Goal: Information Seeking & Learning: Learn about a topic

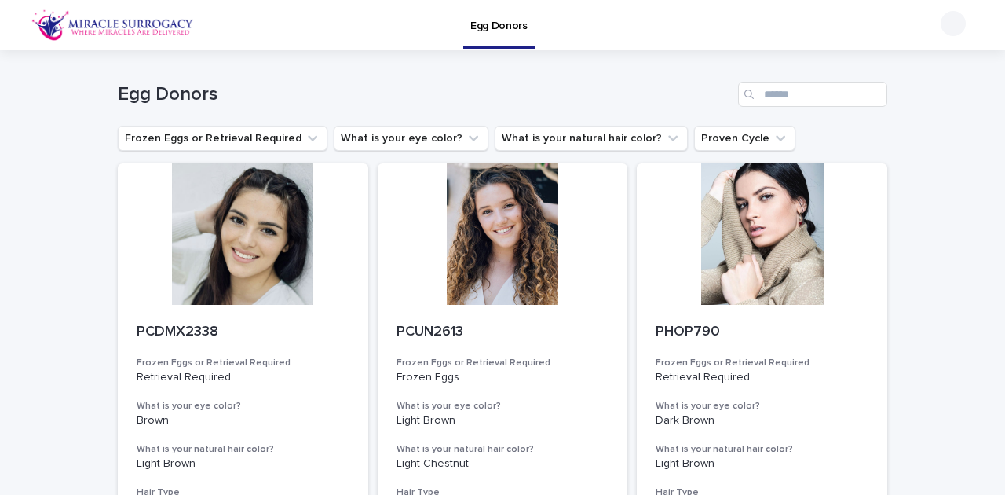
click at [38, 27] on img at bounding box center [112, 24] width 162 height 31
click at [56, 15] on img at bounding box center [112, 24] width 162 height 31
click at [66, 27] on img at bounding box center [112, 24] width 162 height 31
click at [548, 138] on button "What is your natural hair color?" at bounding box center [591, 138] width 193 height 25
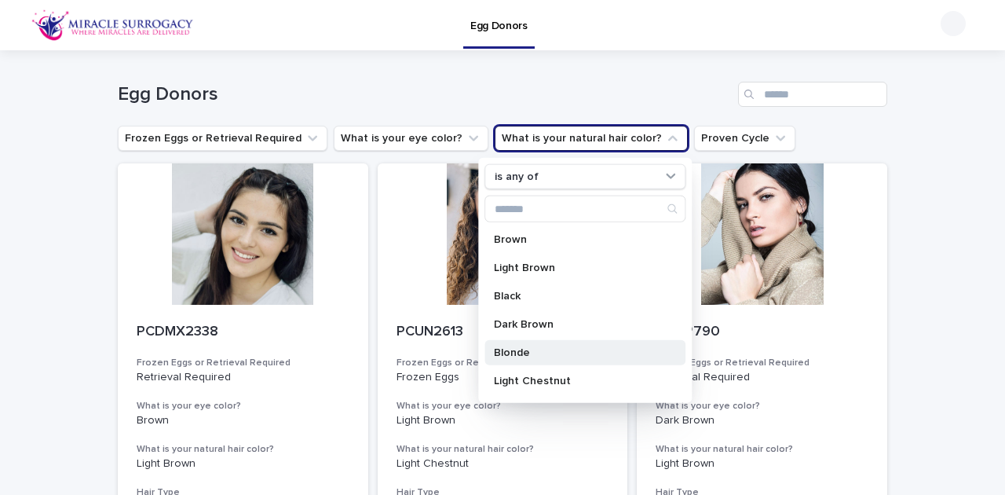
click at [540, 347] on p "Blonde" at bounding box center [577, 352] width 166 height 11
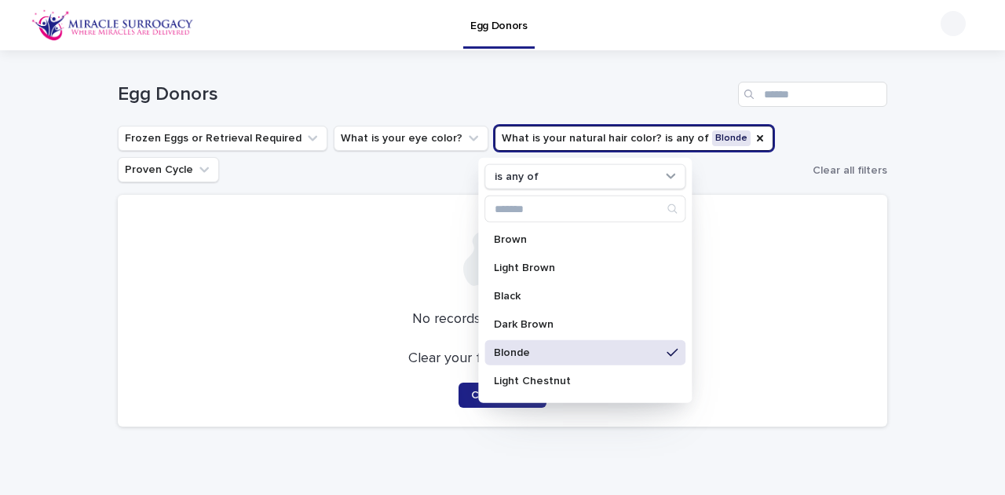
click at [435, 407] on div "Clear your filters and try again. Clear Filters" at bounding box center [503, 379] width 732 height 58
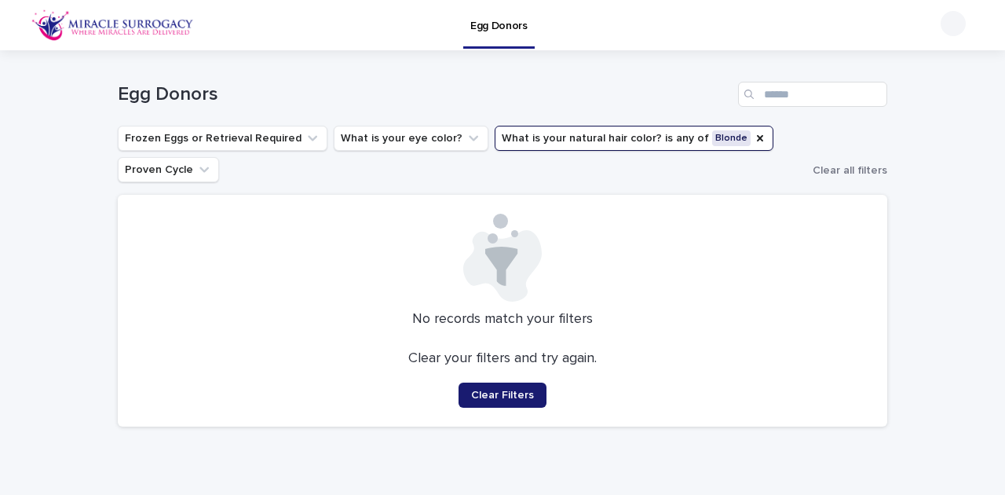
click at [496, 400] on span "Clear Filters" at bounding box center [502, 394] width 63 height 11
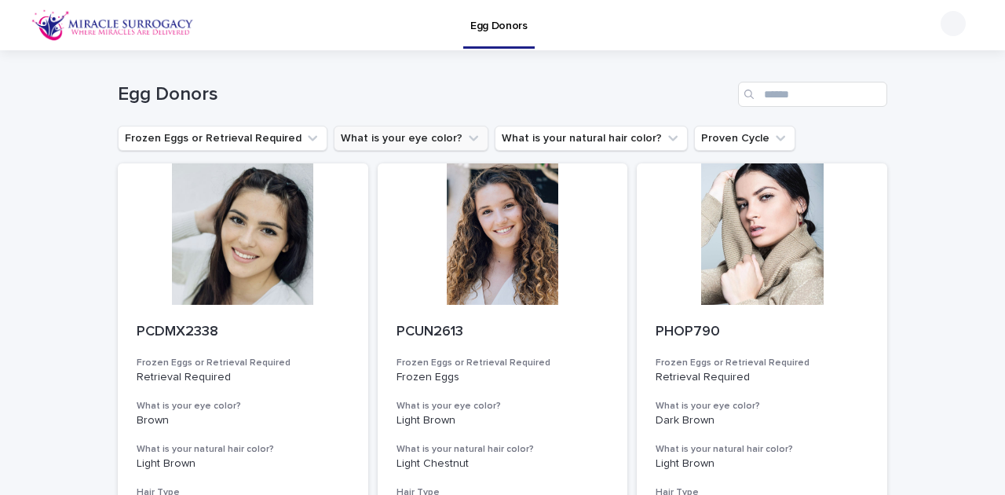
click at [466, 135] on icon "What is your eye color?" at bounding box center [474, 138] width 16 height 16
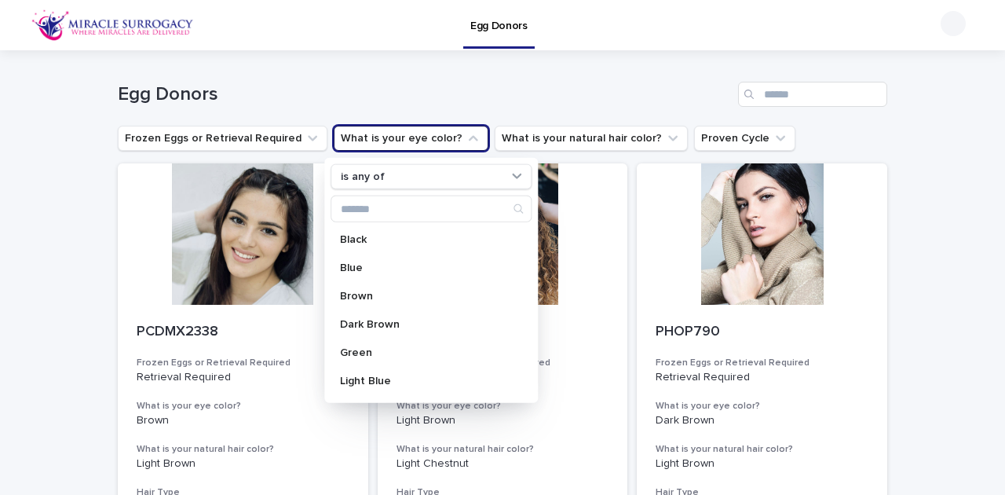
click at [466, 135] on icon "What is your eye color?" at bounding box center [474, 138] width 16 height 16
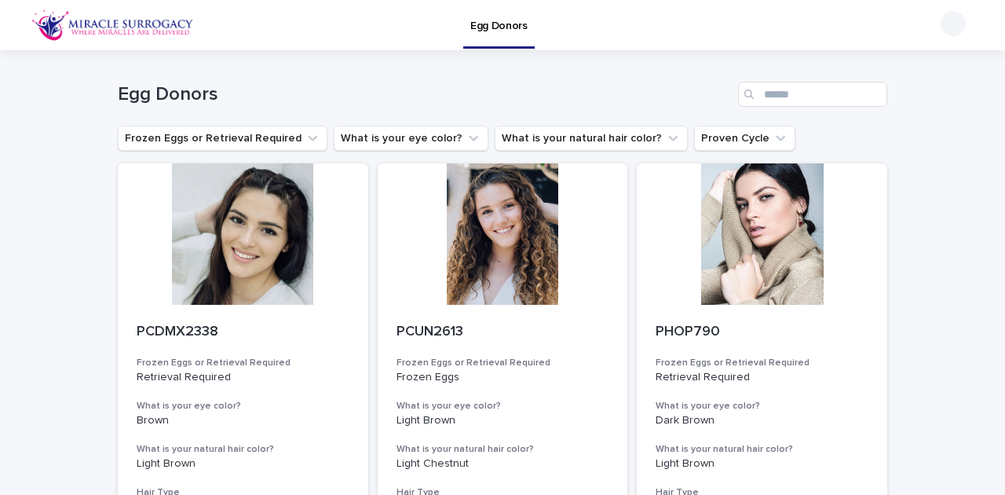
click at [65, 27] on img at bounding box center [112, 24] width 162 height 31
click at [133, 26] on img at bounding box center [112, 24] width 162 height 31
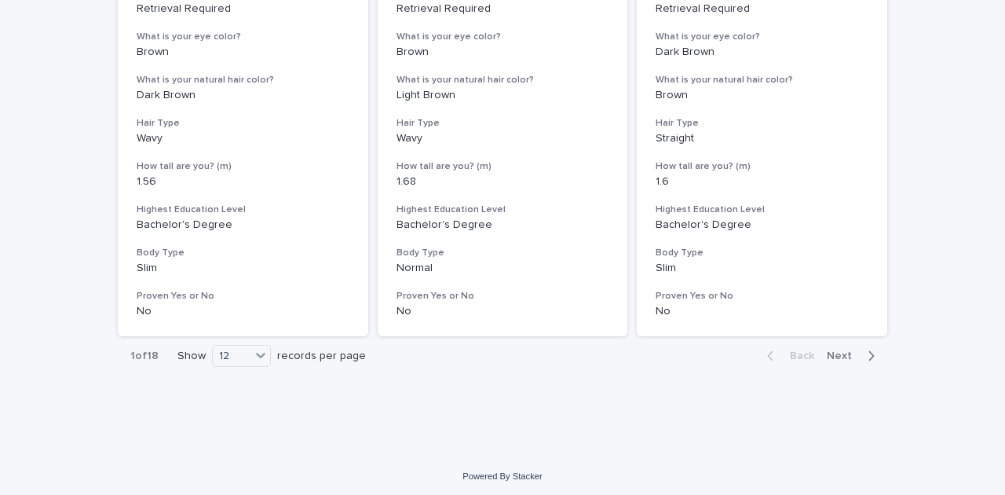
scroll to position [2025, 0]
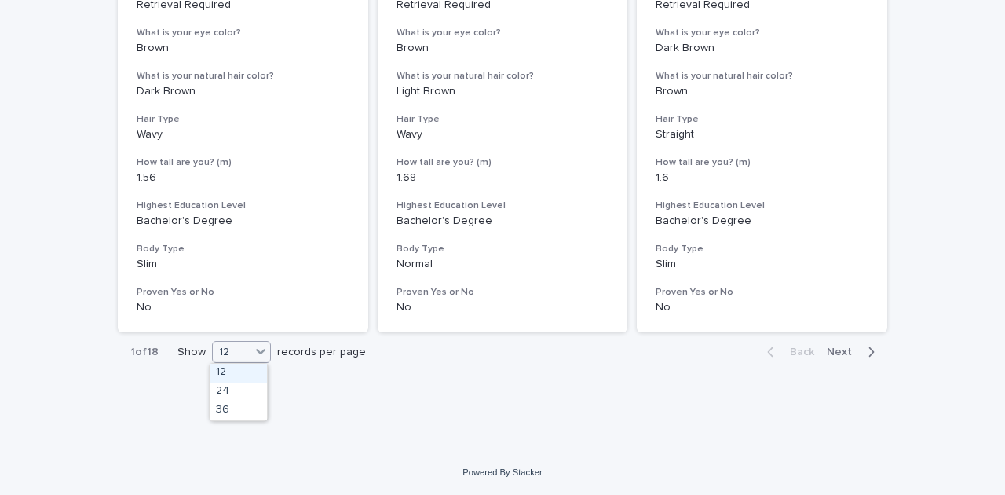
click at [261, 352] on icon at bounding box center [261, 351] width 16 height 16
click at [243, 414] on div "36" at bounding box center [238, 410] width 57 height 19
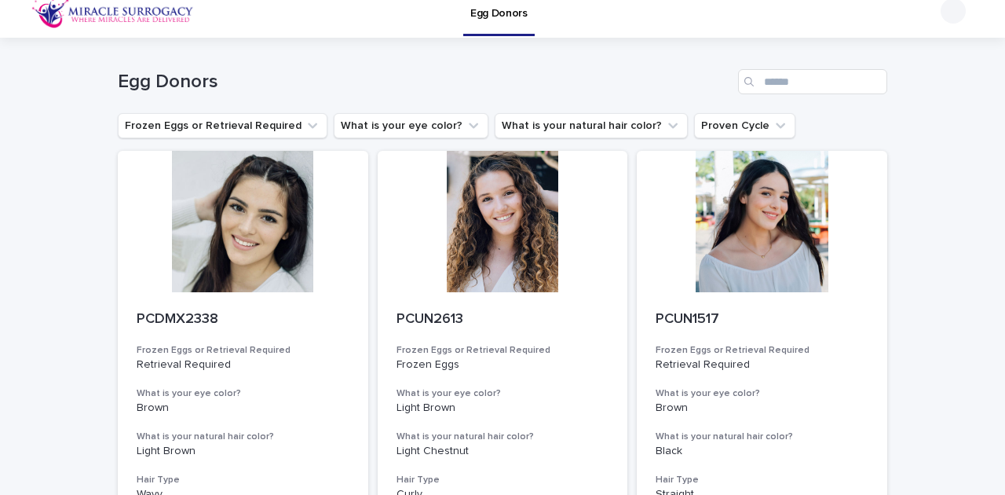
scroll to position [0, 0]
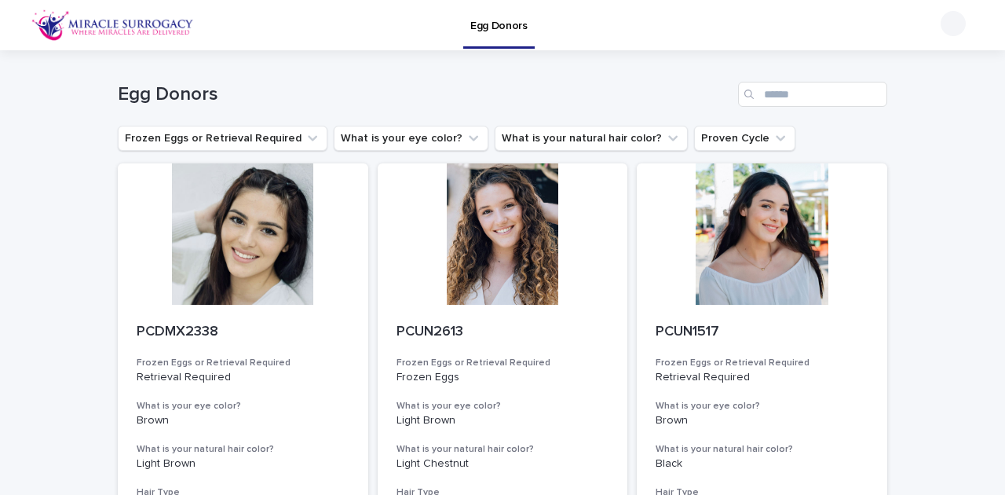
click at [38, 35] on img at bounding box center [112, 24] width 162 height 31
click at [48, 19] on img at bounding box center [112, 24] width 162 height 31
click at [569, 141] on button "What is your natural hair color?" at bounding box center [591, 138] width 193 height 25
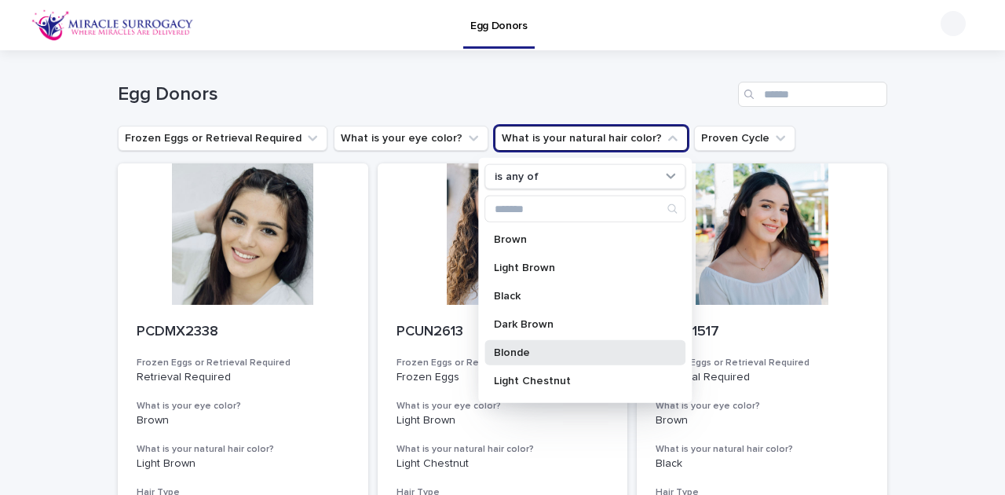
click at [518, 356] on p "Blonde" at bounding box center [577, 352] width 166 height 11
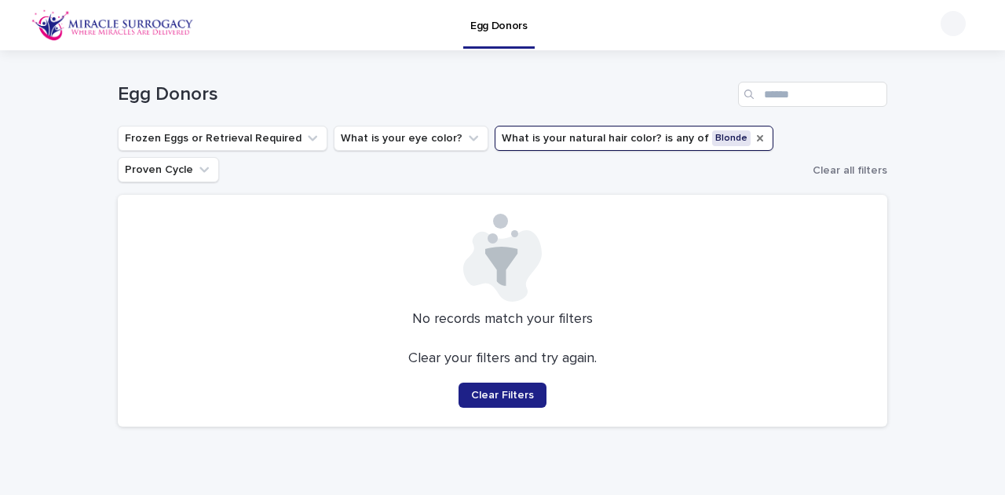
click at [757, 140] on icon "What is your natural hair color?" at bounding box center [760, 138] width 6 height 6
